Goal: Transaction & Acquisition: Obtain resource

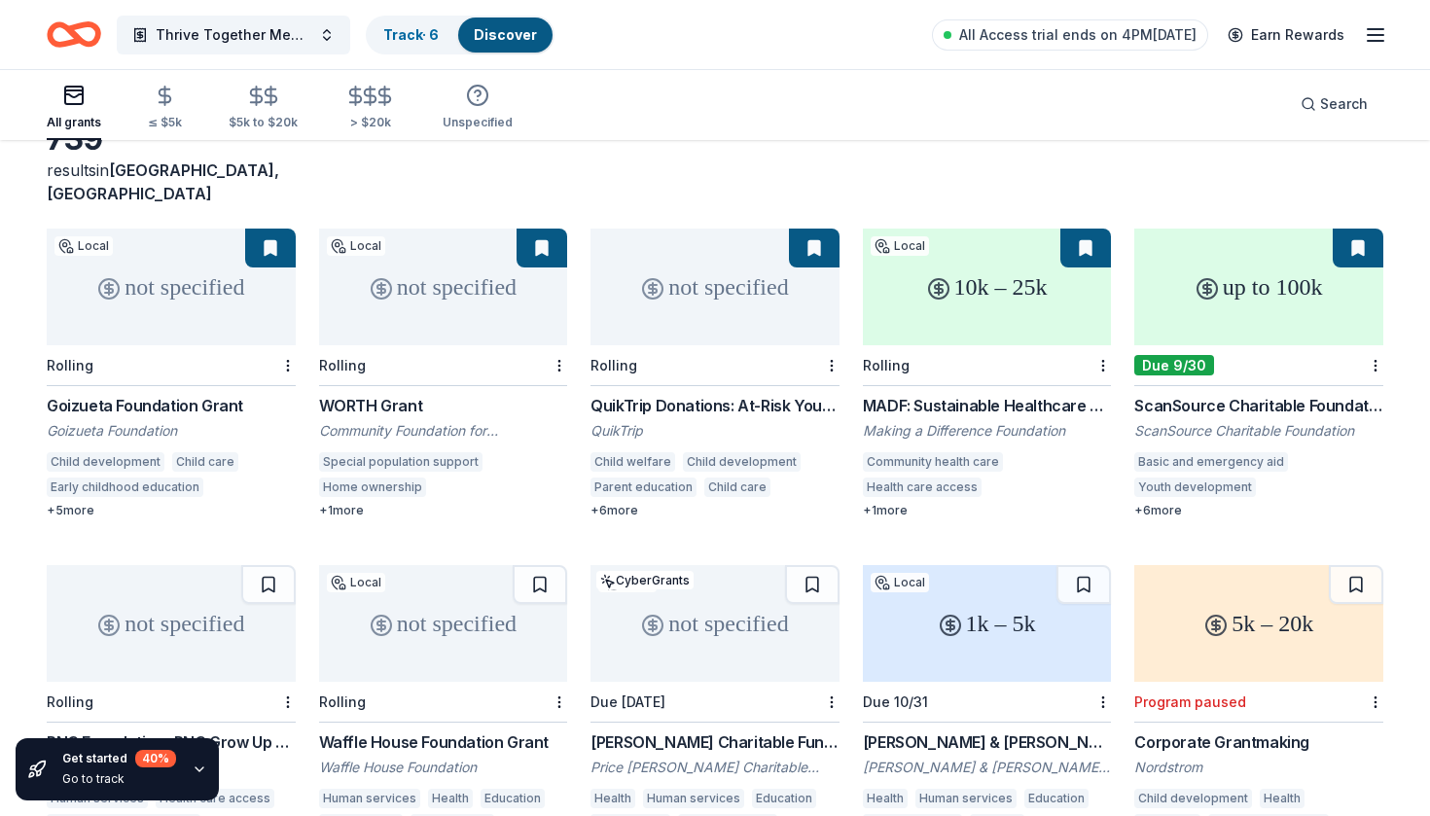
scroll to position [108, 0]
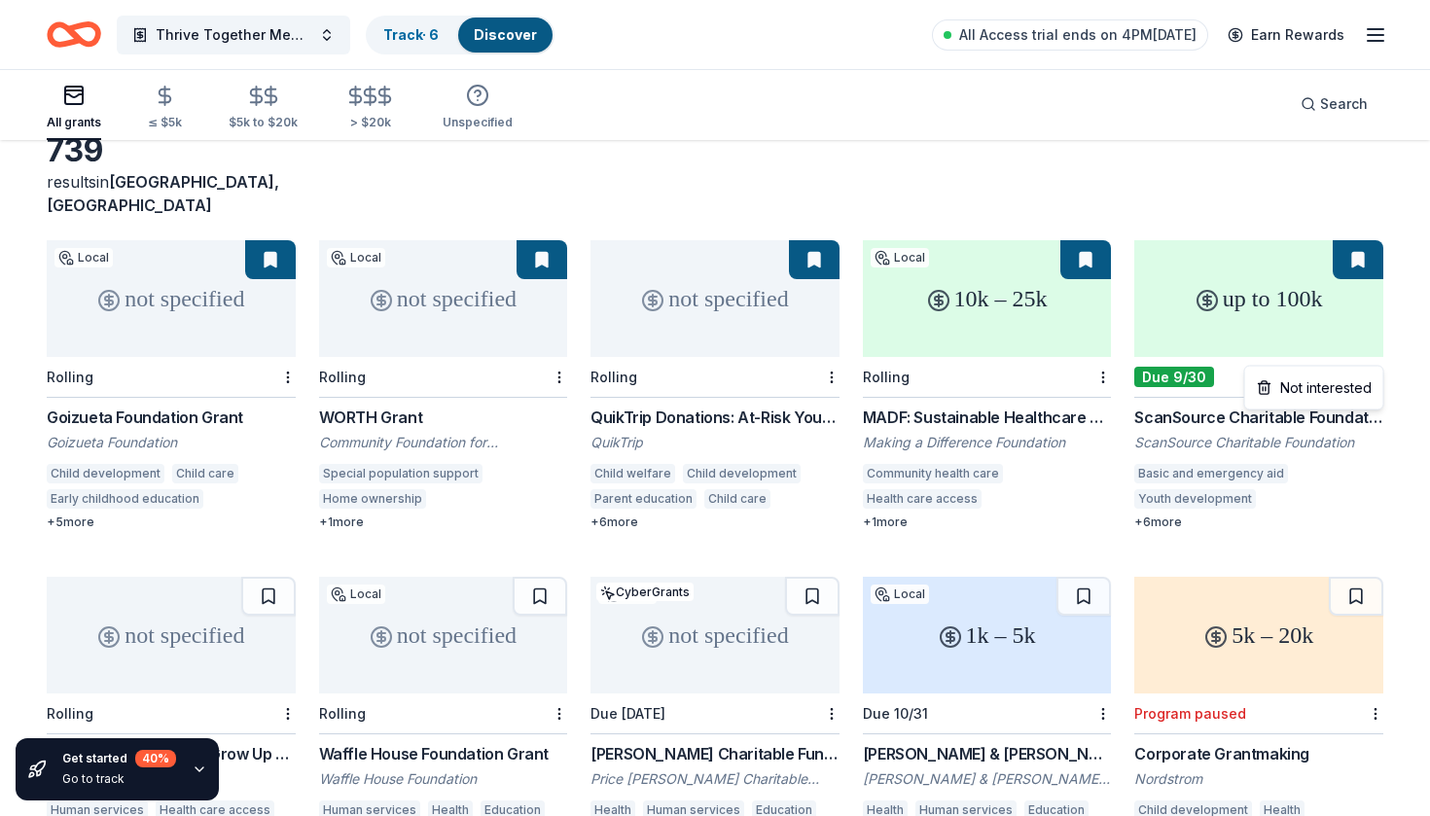
click at [1111, 350] on html "Thrive Together Mental Health and Well-Being Program Track · 6 Discover All Acc…" at bounding box center [715, 300] width 1430 height 816
click at [1111, 248] on html "Thrive Together Mental Health and Well-Being Program Track · 6 Discover All Acc…" at bounding box center [715, 300] width 1430 height 816
click at [1111, 265] on div "up to 100k" at bounding box center [1258, 298] width 249 height 117
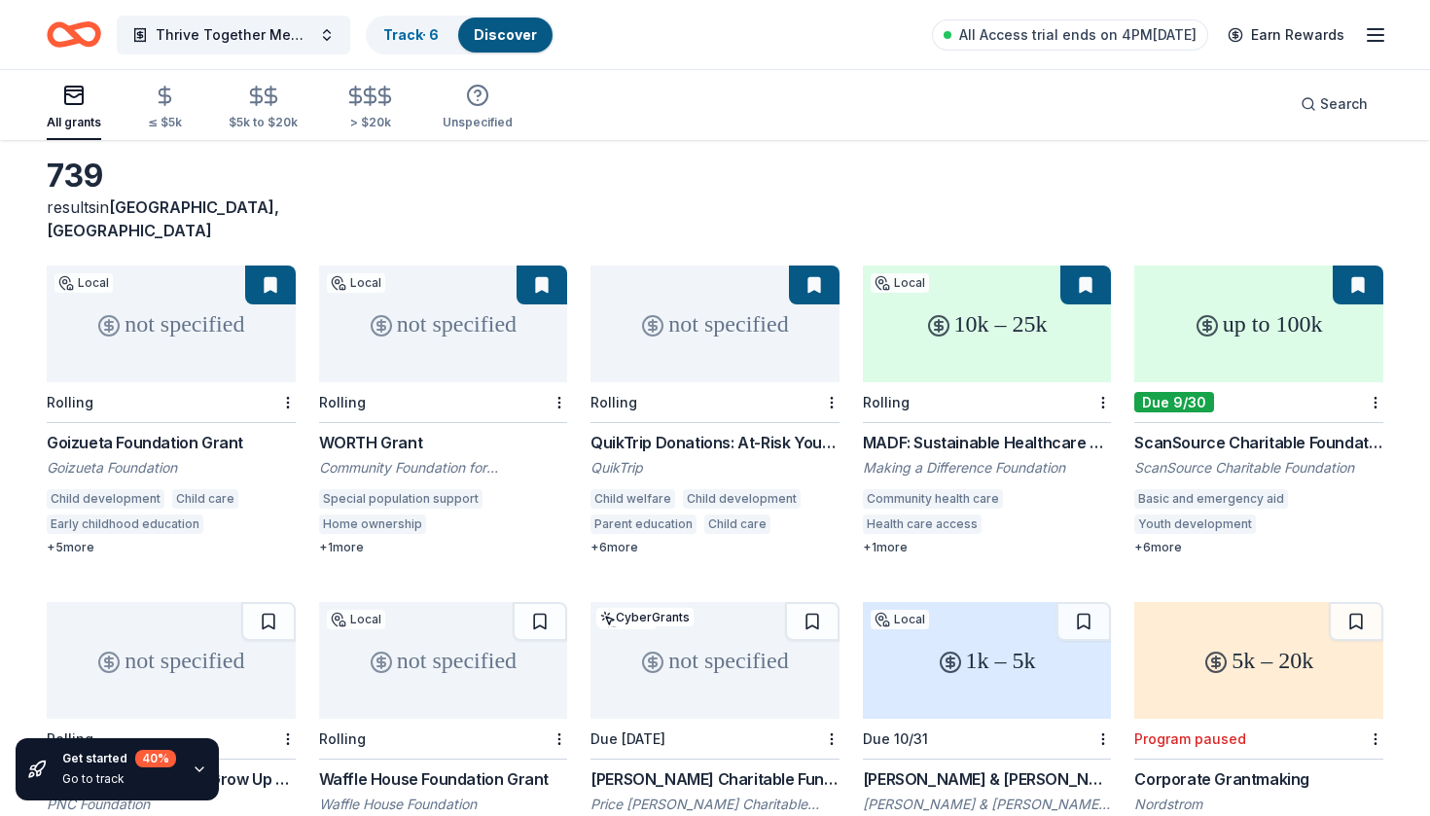
scroll to position [79, 0]
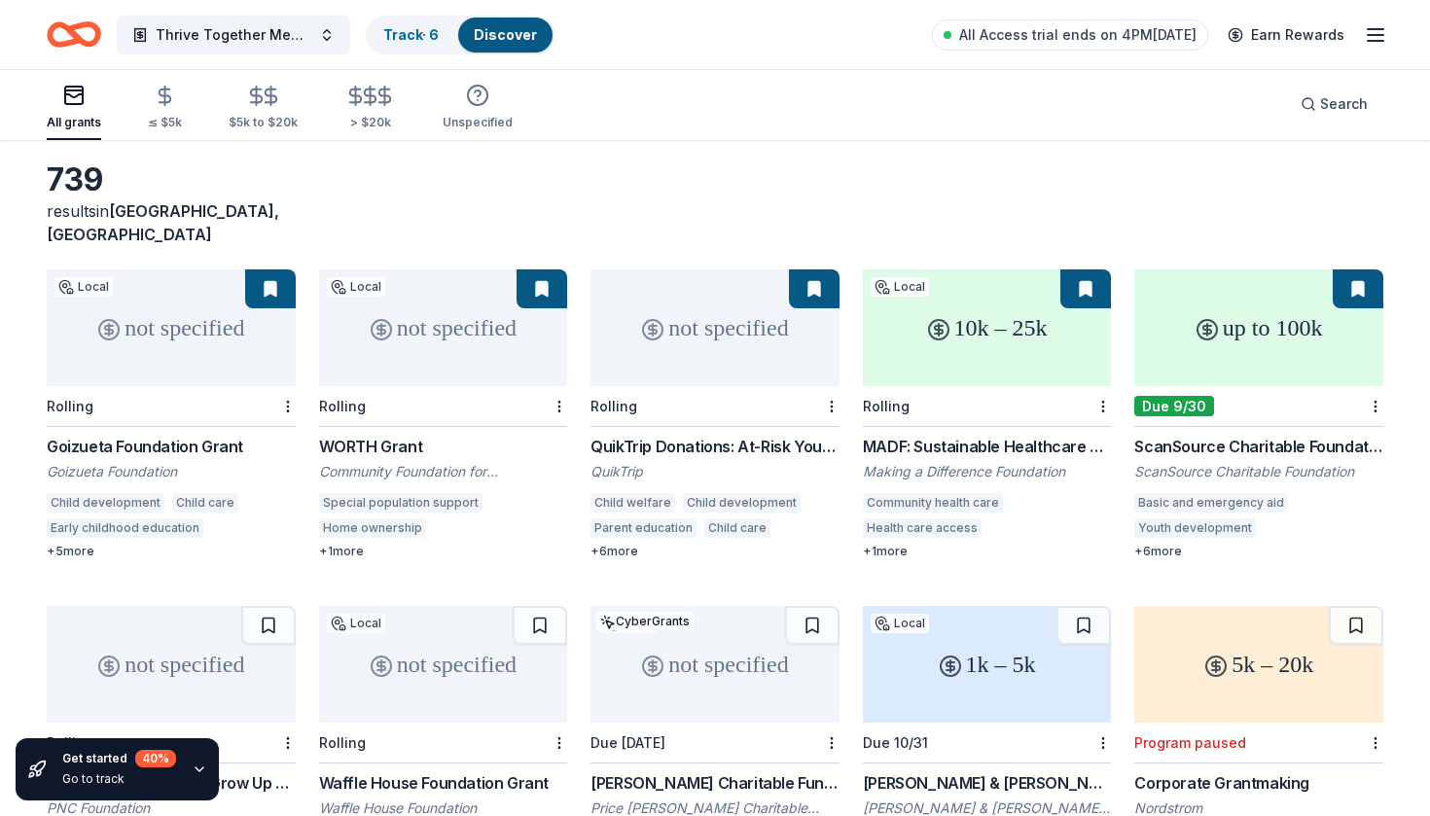
click at [487, 335] on div "not specified" at bounding box center [443, 327] width 249 height 117
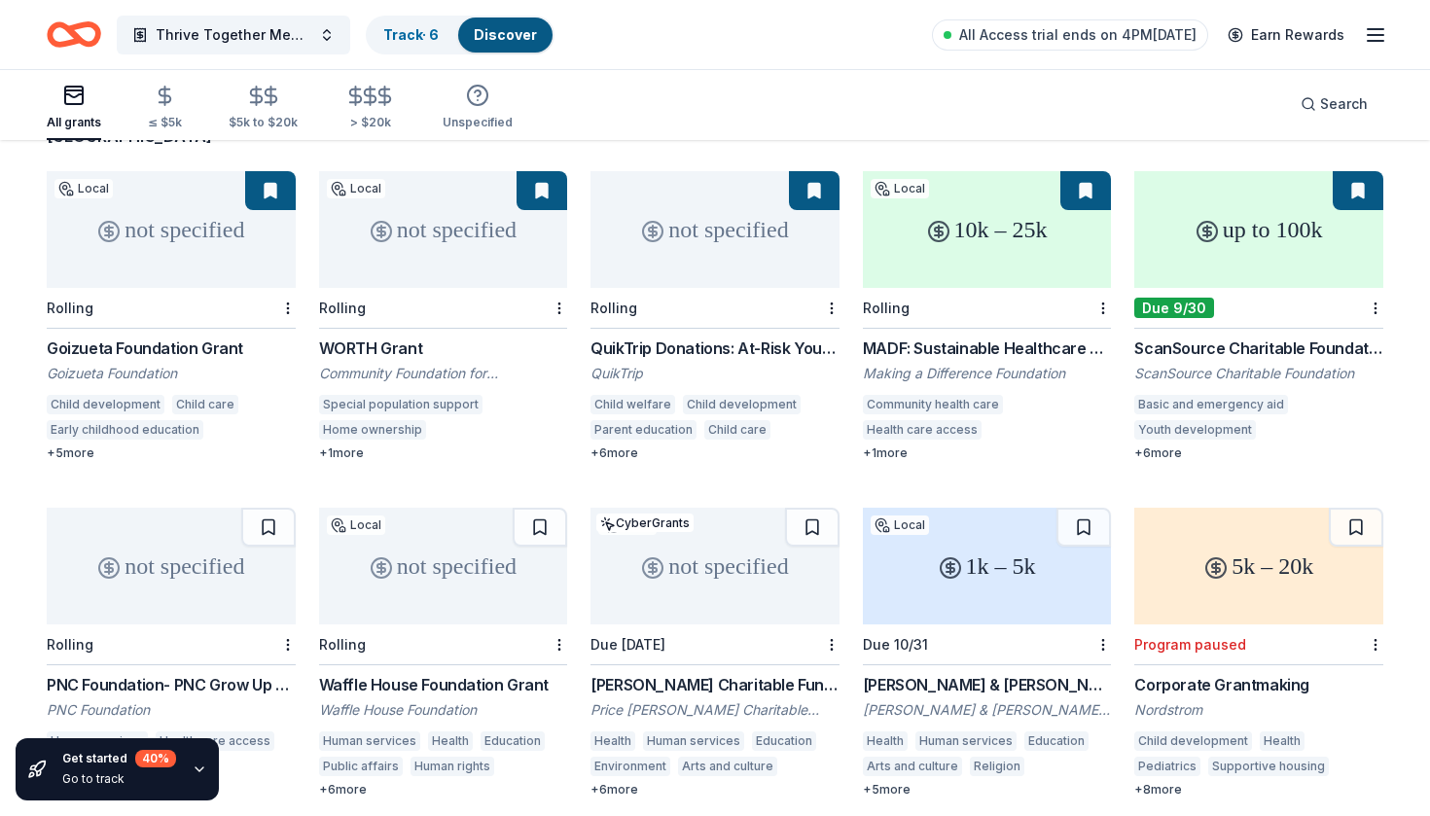
scroll to position [184, 0]
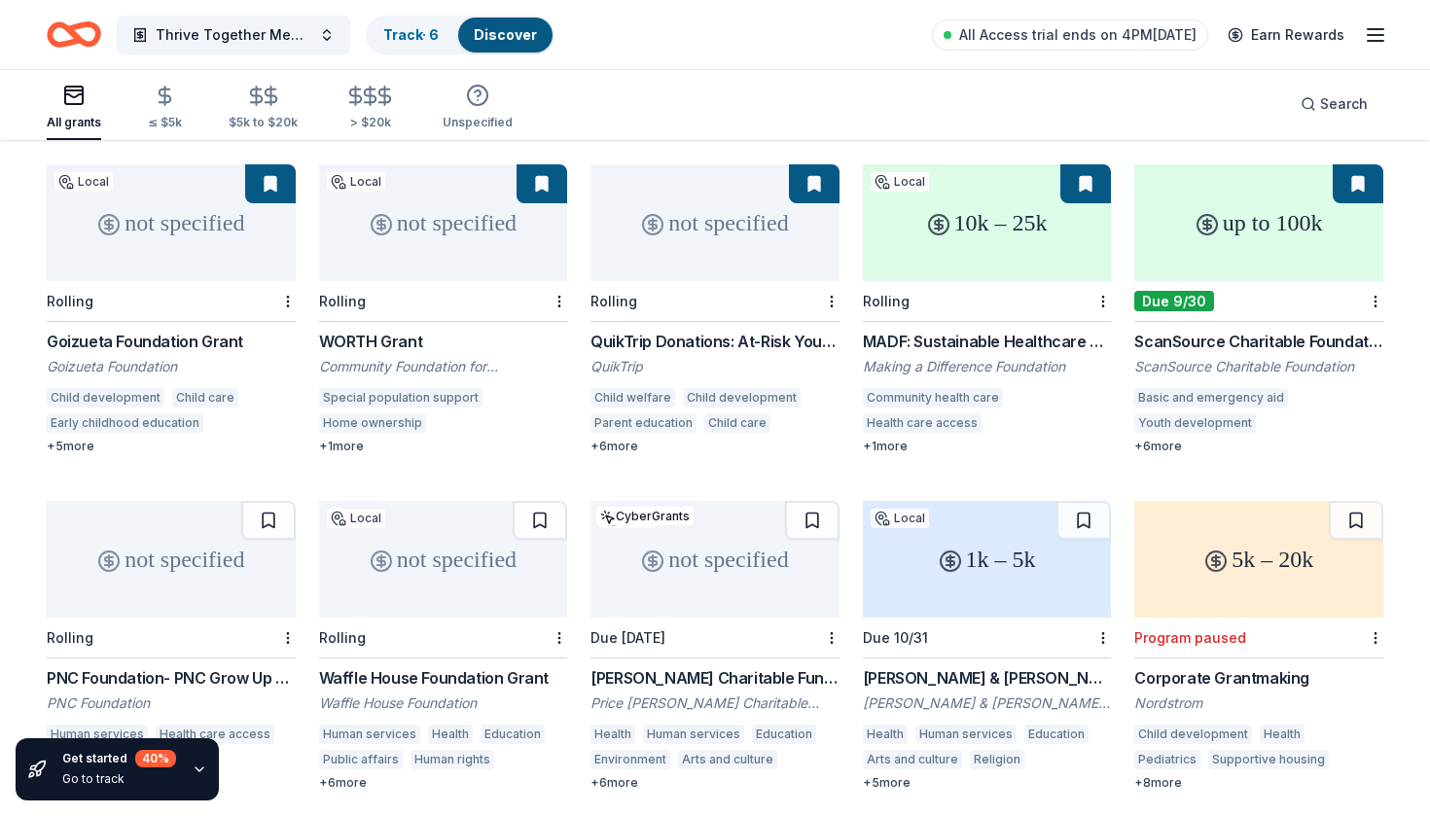
click at [998, 533] on div "1k – 5k" at bounding box center [987, 559] width 249 height 117
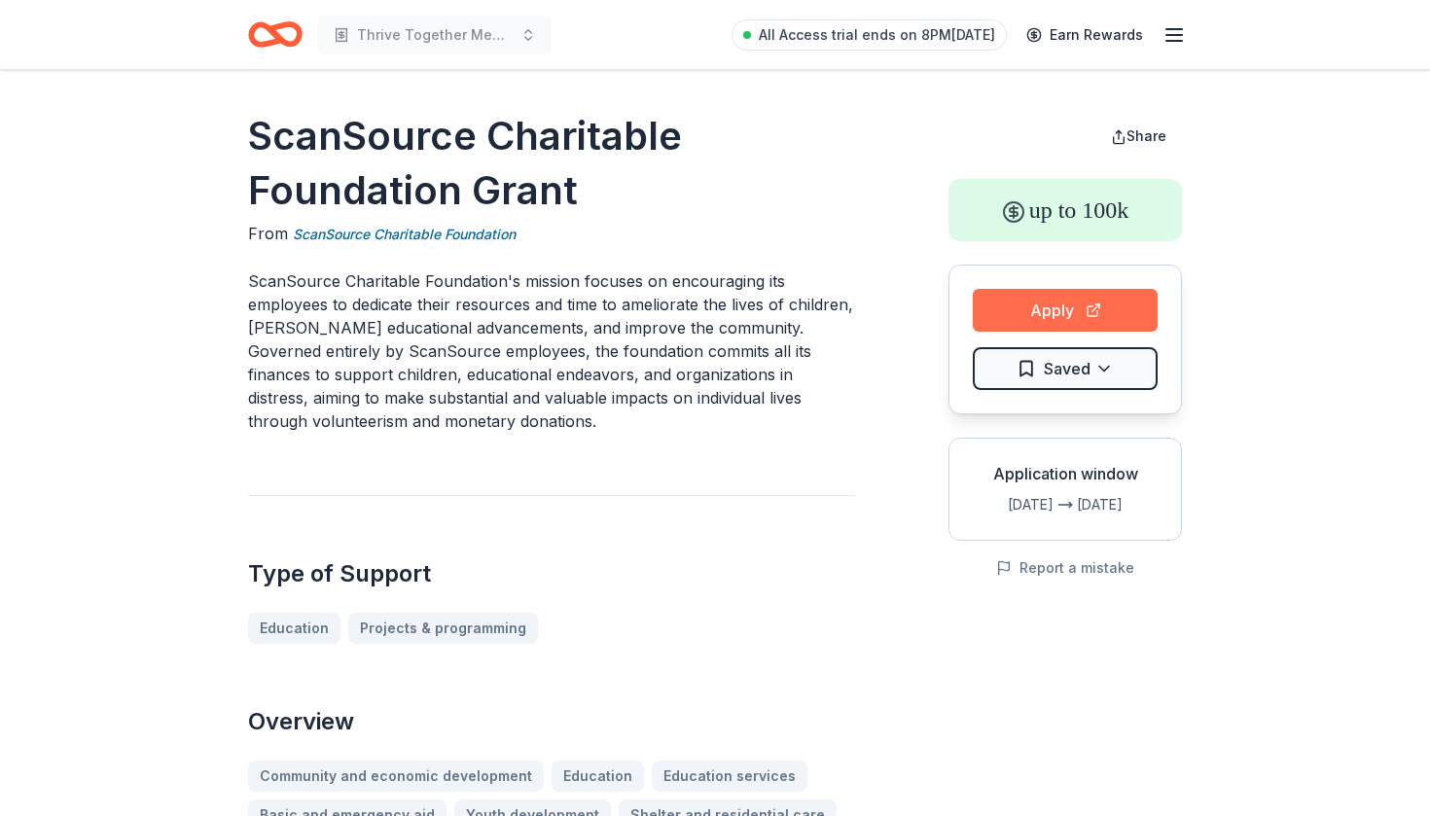
click at [1090, 314] on button "Apply" at bounding box center [1064, 310] width 185 height 43
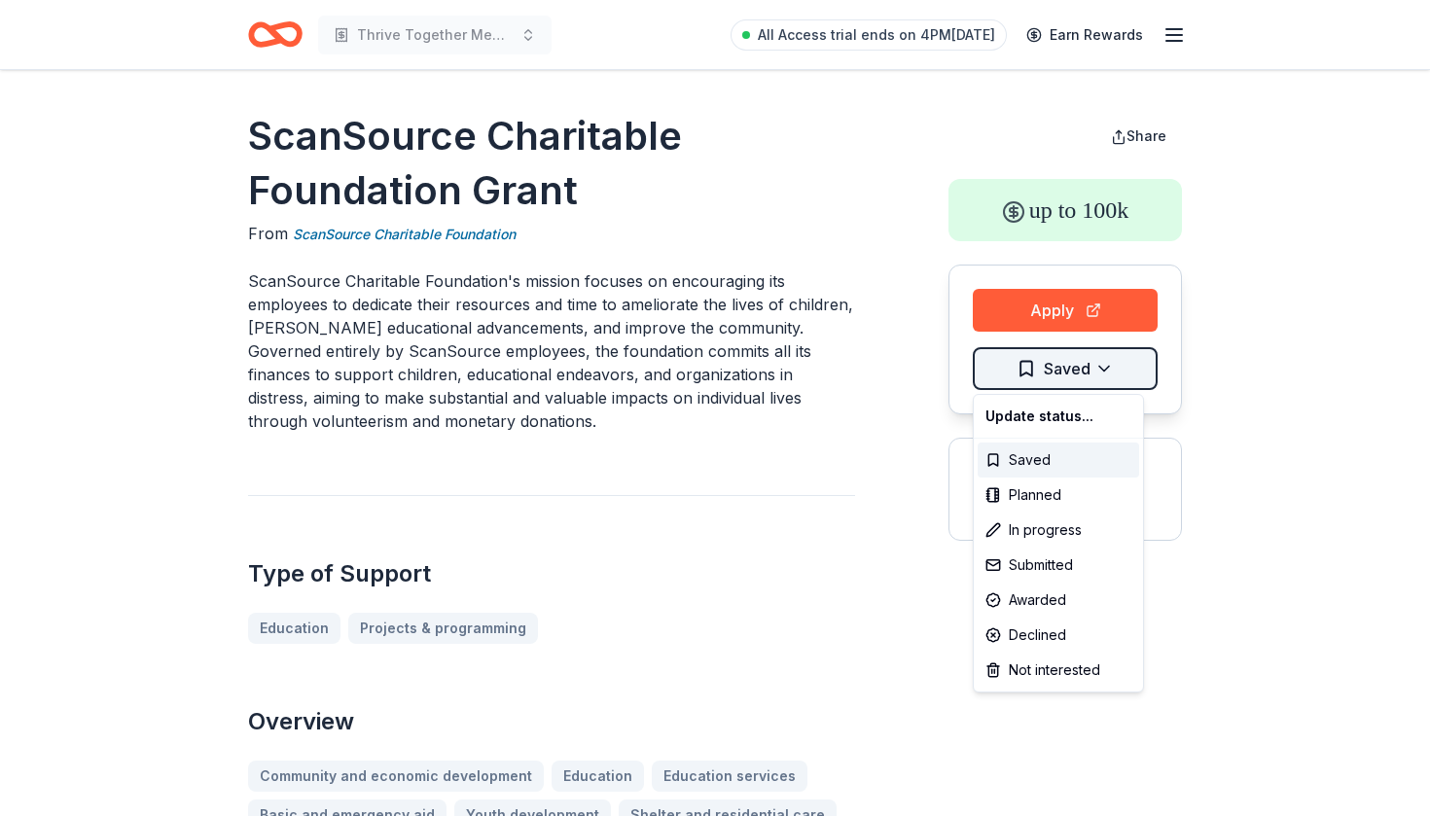
click at [1070, 361] on html "Thrive Together Mental Health and Well-Being Program All Access trial ends on 4…" at bounding box center [715, 408] width 1430 height 816
click at [1050, 561] on div "Submitted" at bounding box center [1057, 565] width 161 height 35
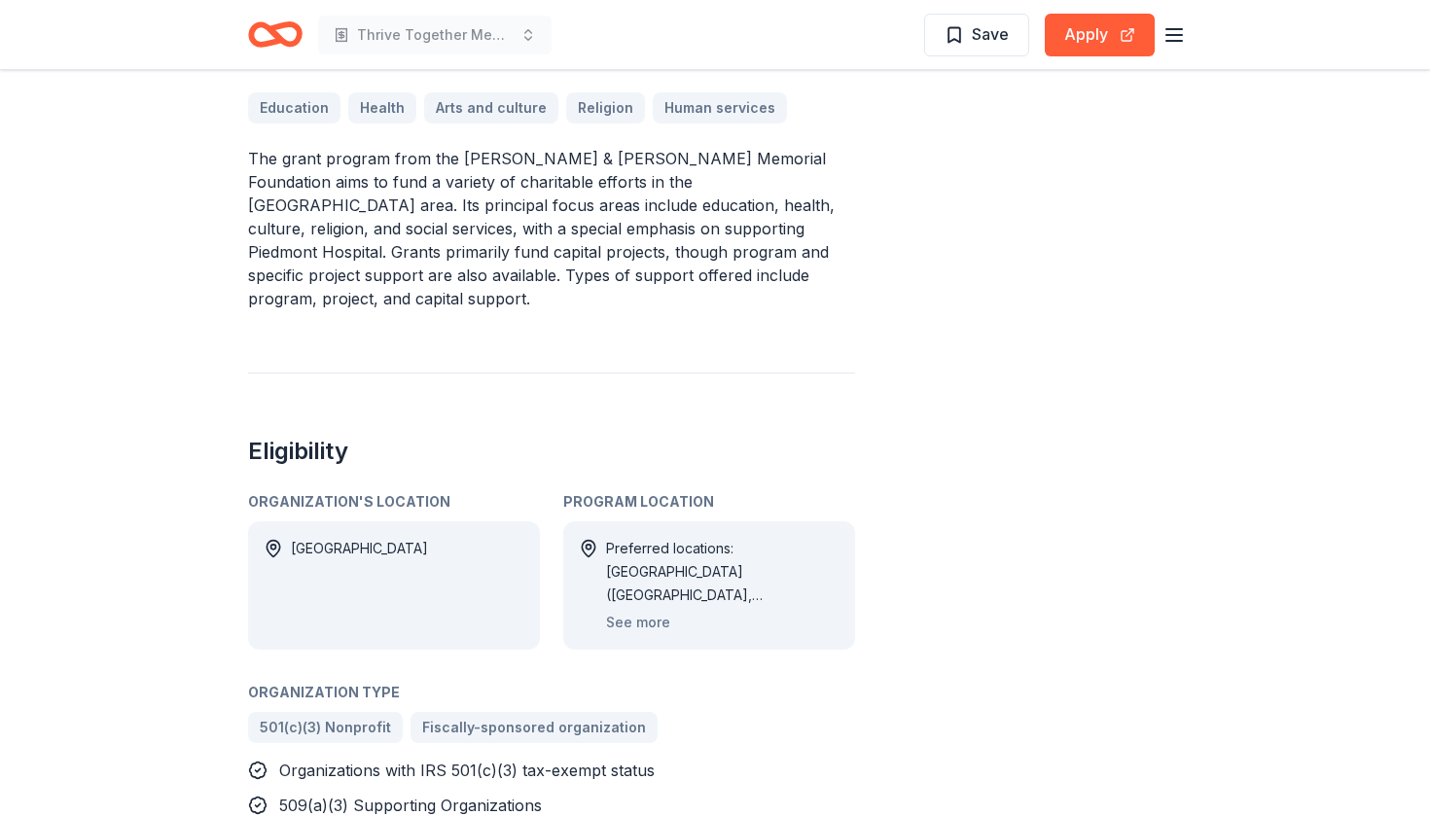
scroll to position [749, 0]
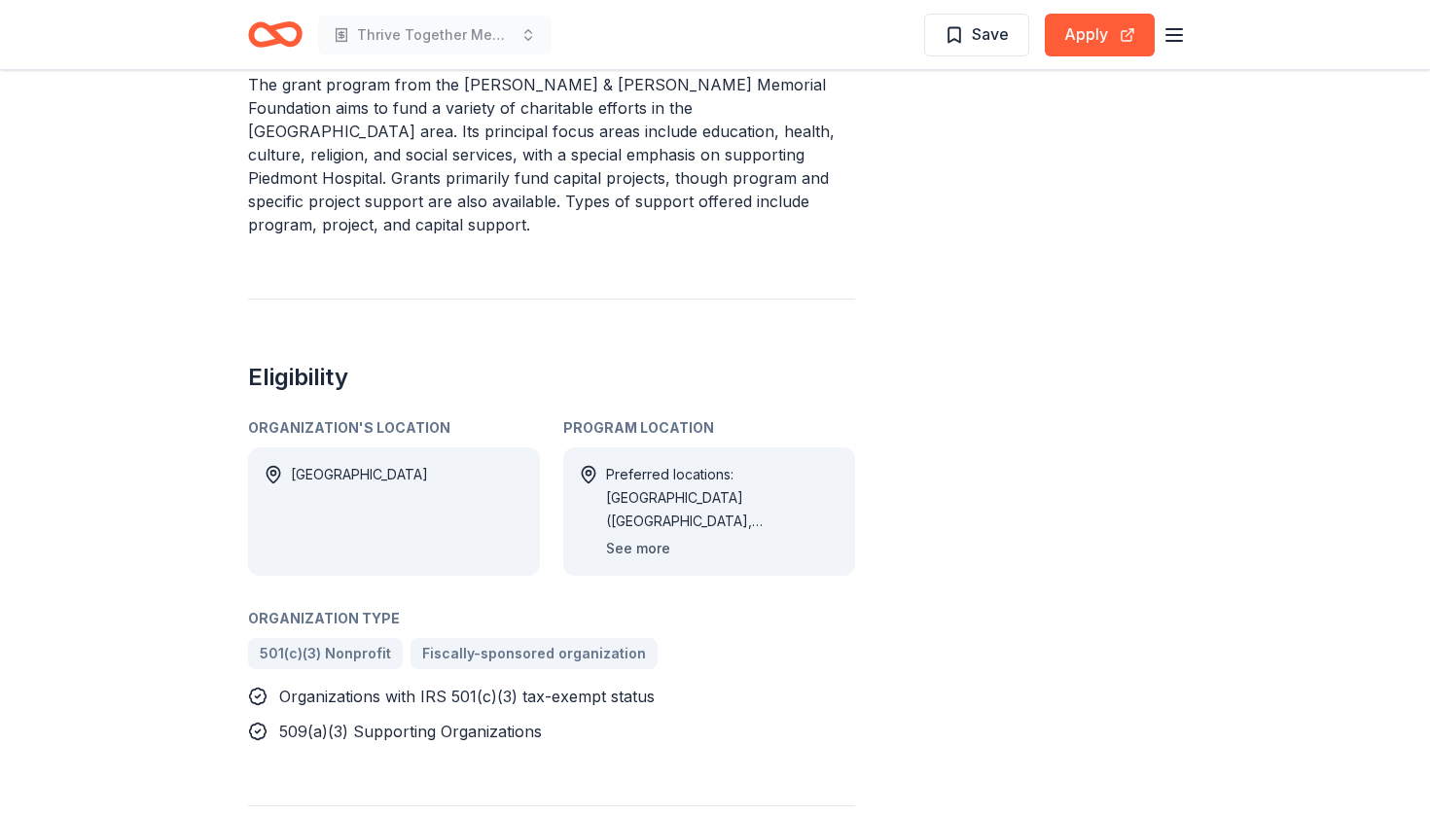
click at [632, 549] on button "See more" at bounding box center [638, 548] width 64 height 23
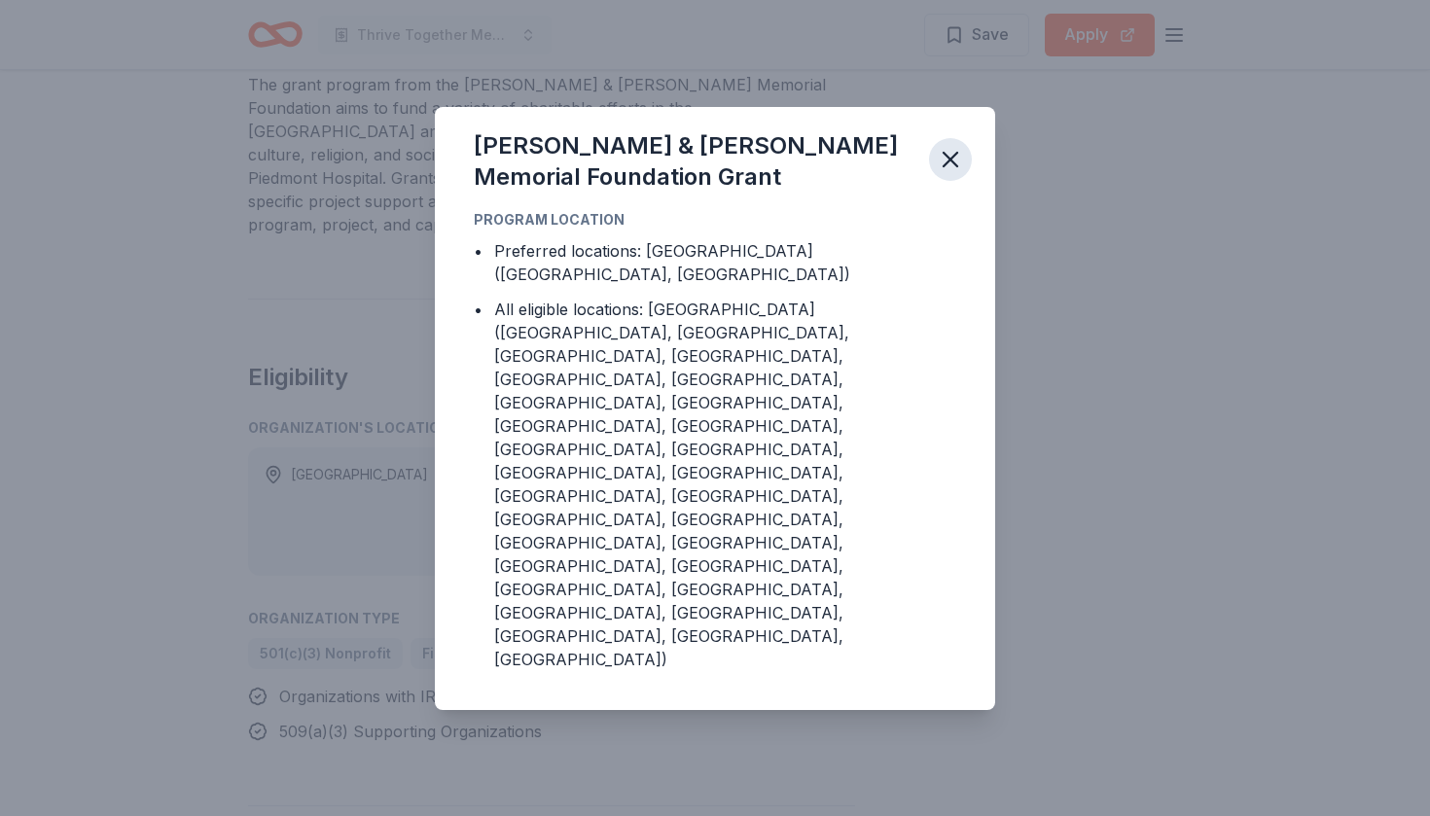
click at [944, 173] on icon "button" at bounding box center [950, 159] width 27 height 27
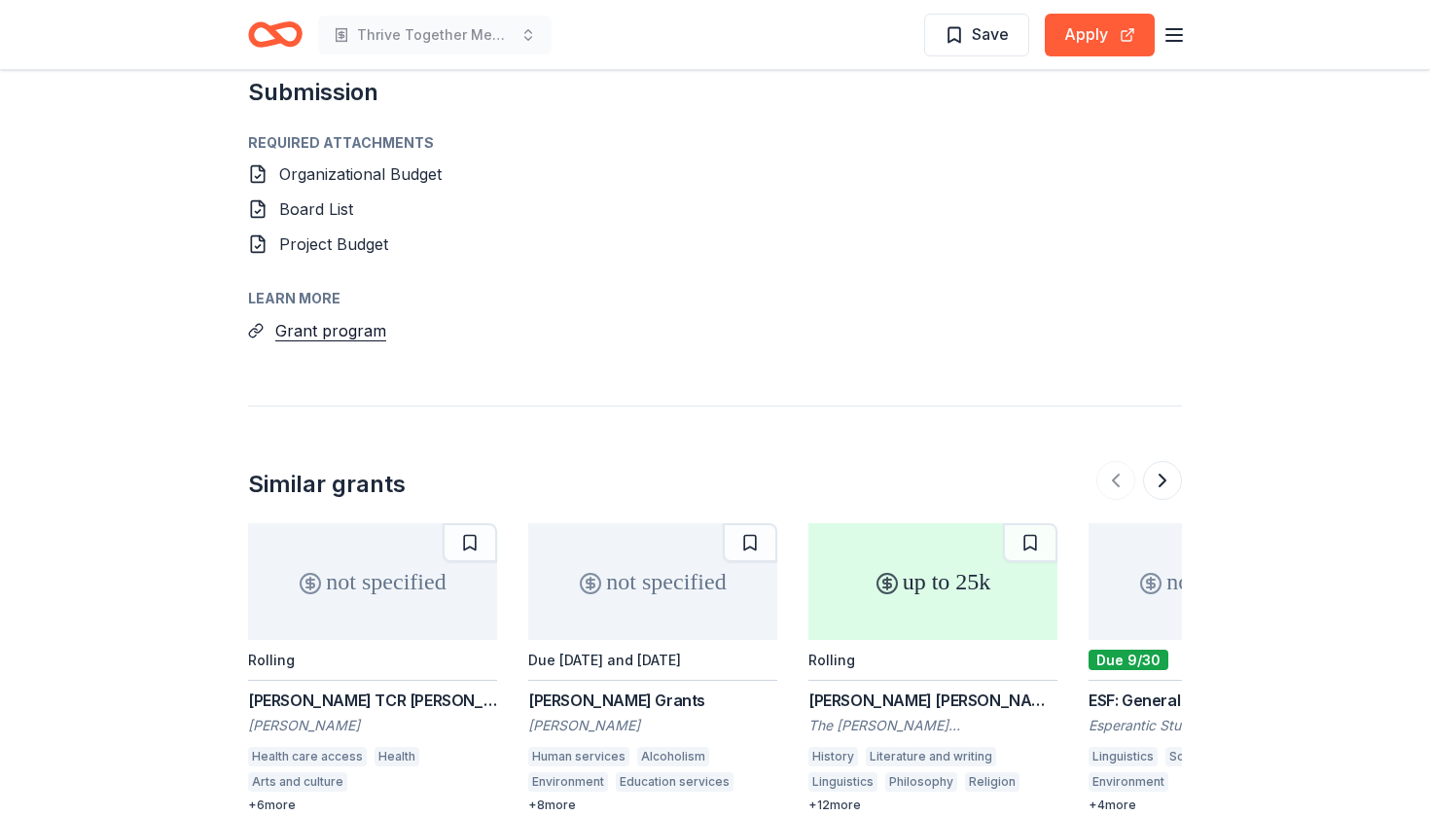
scroll to position [1743, 0]
click at [313, 335] on button "Grant program" at bounding box center [330, 331] width 111 height 25
